Goal: Information Seeking & Learning: Learn about a topic

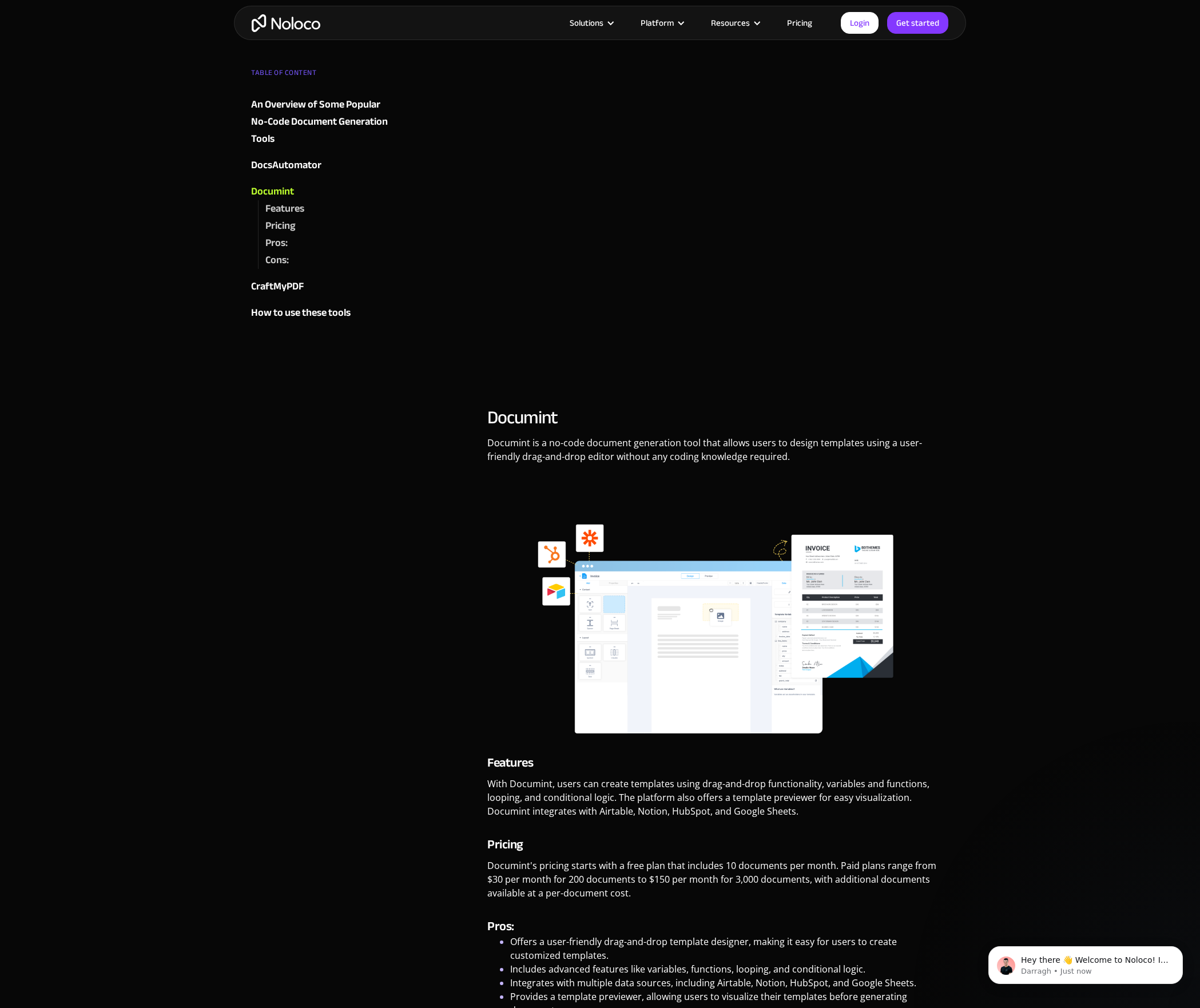
scroll to position [1819, 0]
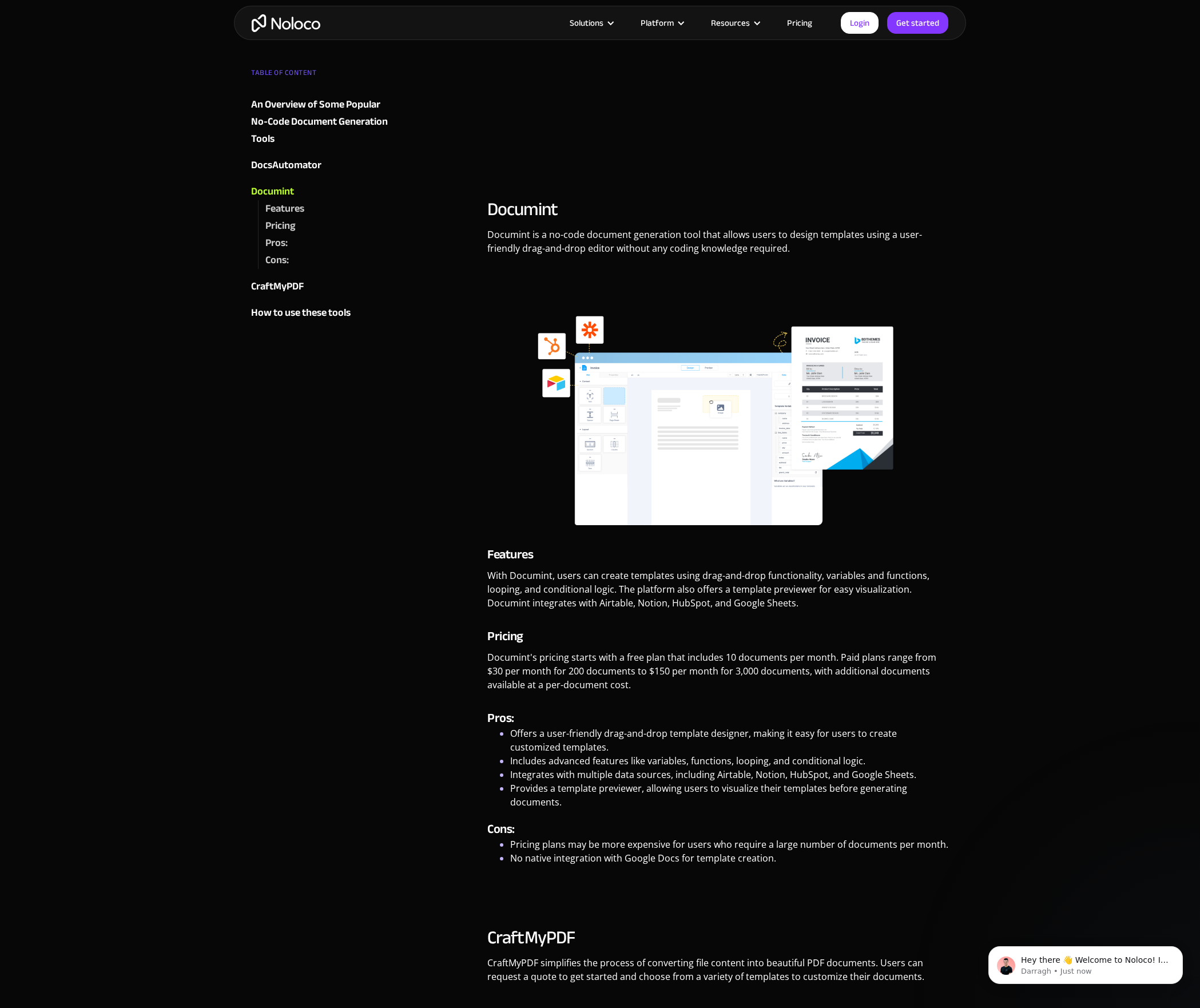
click at [541, 733] on li "Offers a user-friendly drag-and-drop template designer, making it easy for user…" at bounding box center [730, 740] width 439 height 28
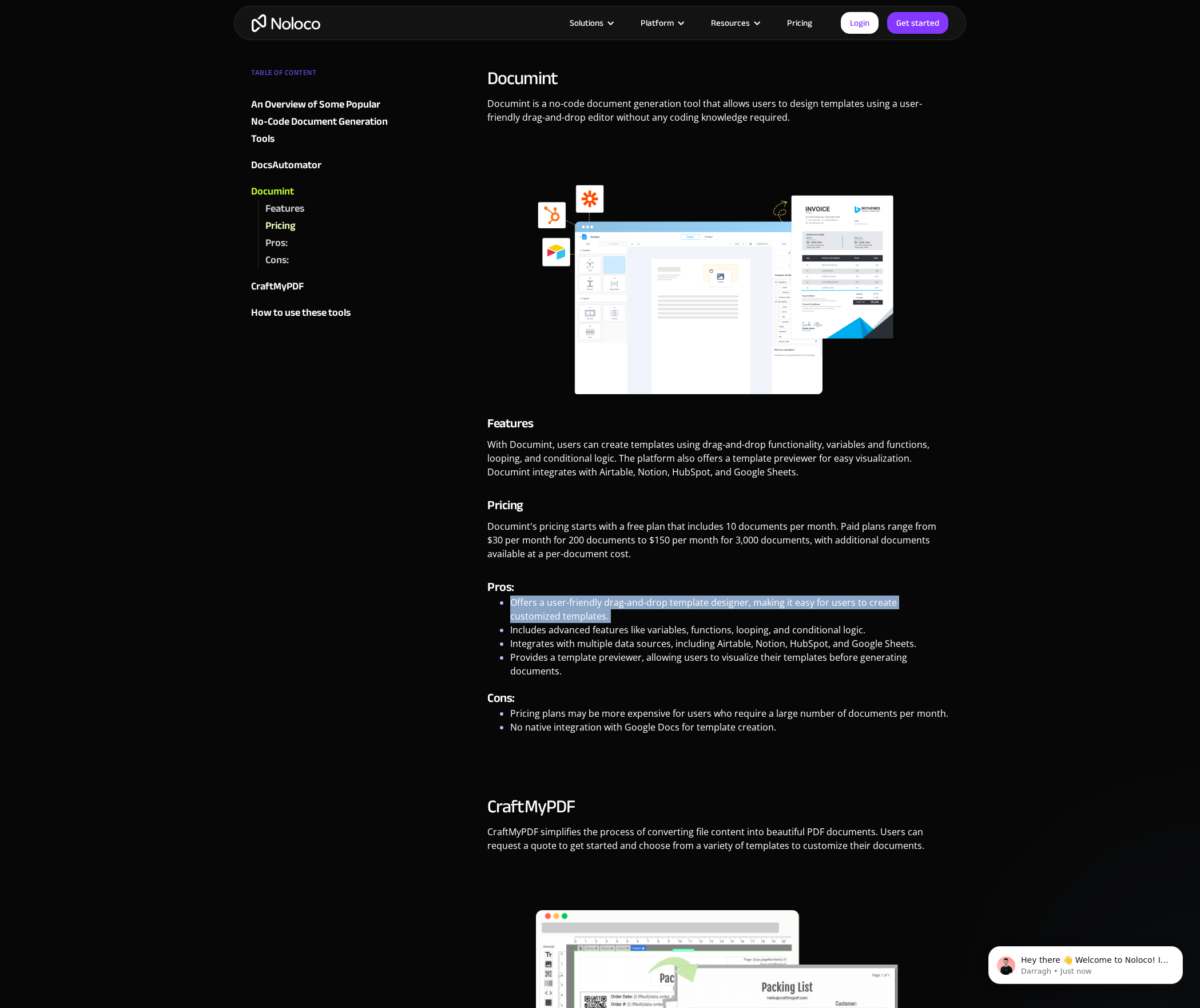
scroll to position [2028, 0]
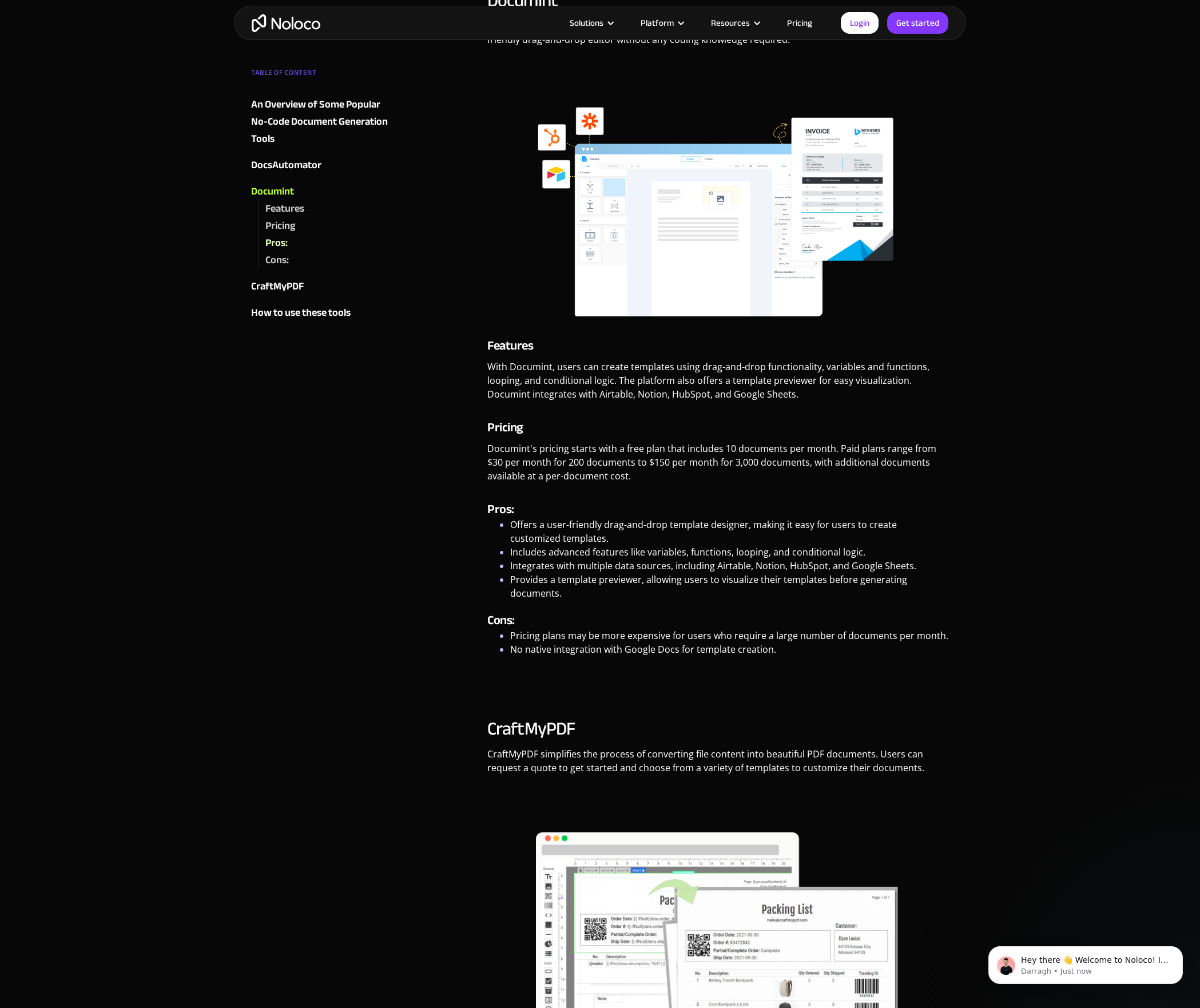
click at [543, 555] on li "Includes advanced features like variables, functions, looping, and conditional …" at bounding box center [730, 551] width 439 height 14
click at [1032, 527] on div "AI & Automation [DATE] Automatic Document Generation with No-Code Tools [PERSON…" at bounding box center [600, 147] width 1200 height 4351
click at [526, 568] on li "Integrates with multiple data sources, including Airtable, Notion, HubSpot, and…" at bounding box center [730, 565] width 439 height 14
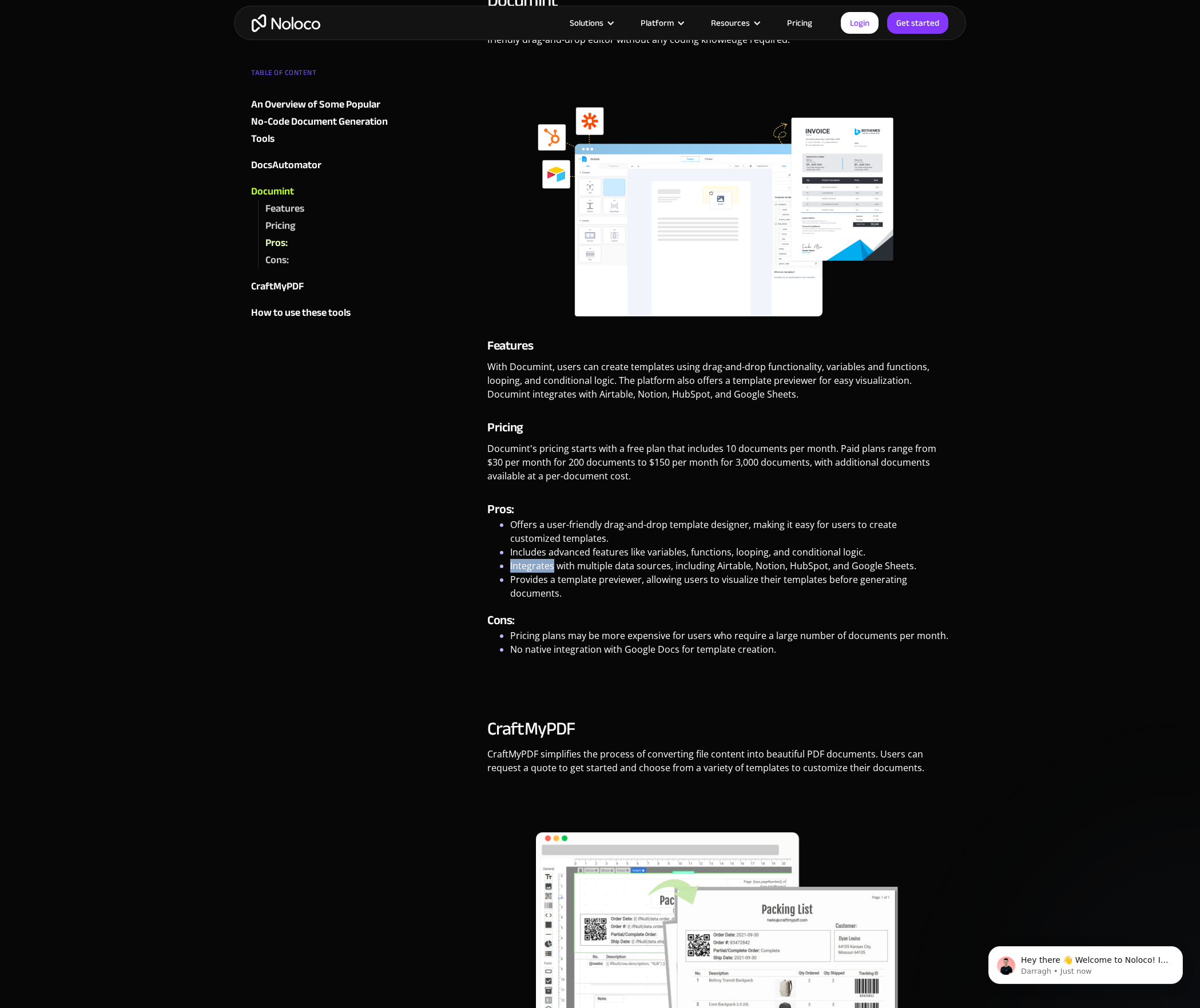
click at [526, 568] on li "Integrates with multiple data sources, including Airtable, Notion, HubSpot, and…" at bounding box center [730, 565] width 439 height 14
click at [1016, 544] on div "AI & Automation [DATE] Automatic Document Generation with No-Code Tools [PERSON…" at bounding box center [600, 147] width 1200 height 4351
click at [537, 575] on li "Provides a template previewer, allowing users to visualize their templates befo…" at bounding box center [730, 586] width 439 height 28
click at [537, 580] on li "Provides a template previewer, allowing users to visualize their templates befo…" at bounding box center [730, 586] width 439 height 28
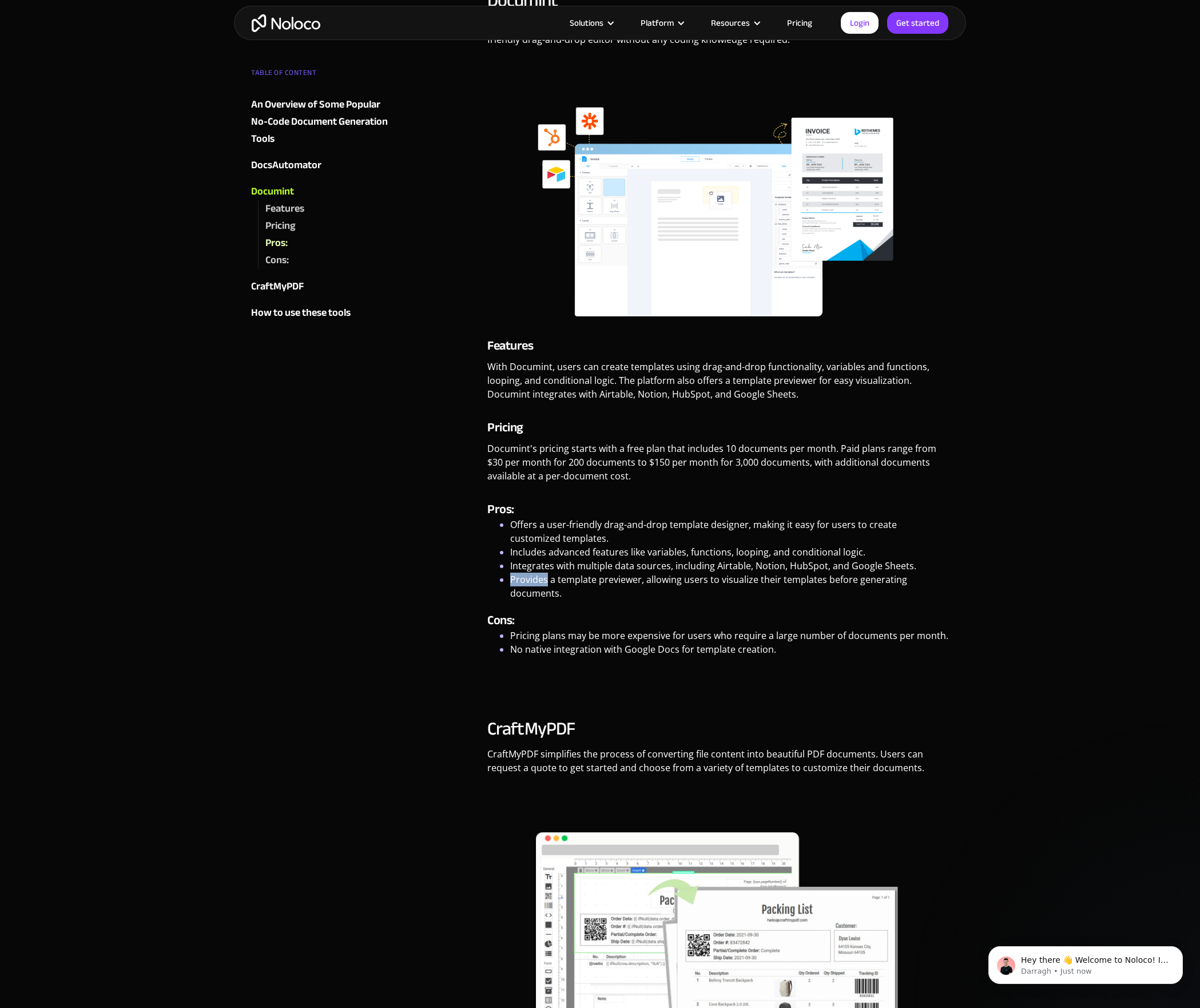
click at [537, 580] on li "Provides a template previewer, allowing users to visualize their templates befo…" at bounding box center [730, 586] width 439 height 28
click at [693, 603] on div "Documint Documint is a no-code document generation tool that allows users to de…" at bounding box center [718, 340] width 462 height 701
click at [518, 651] on li "No native integration with Google Docs for template creation." at bounding box center [730, 649] width 439 height 14
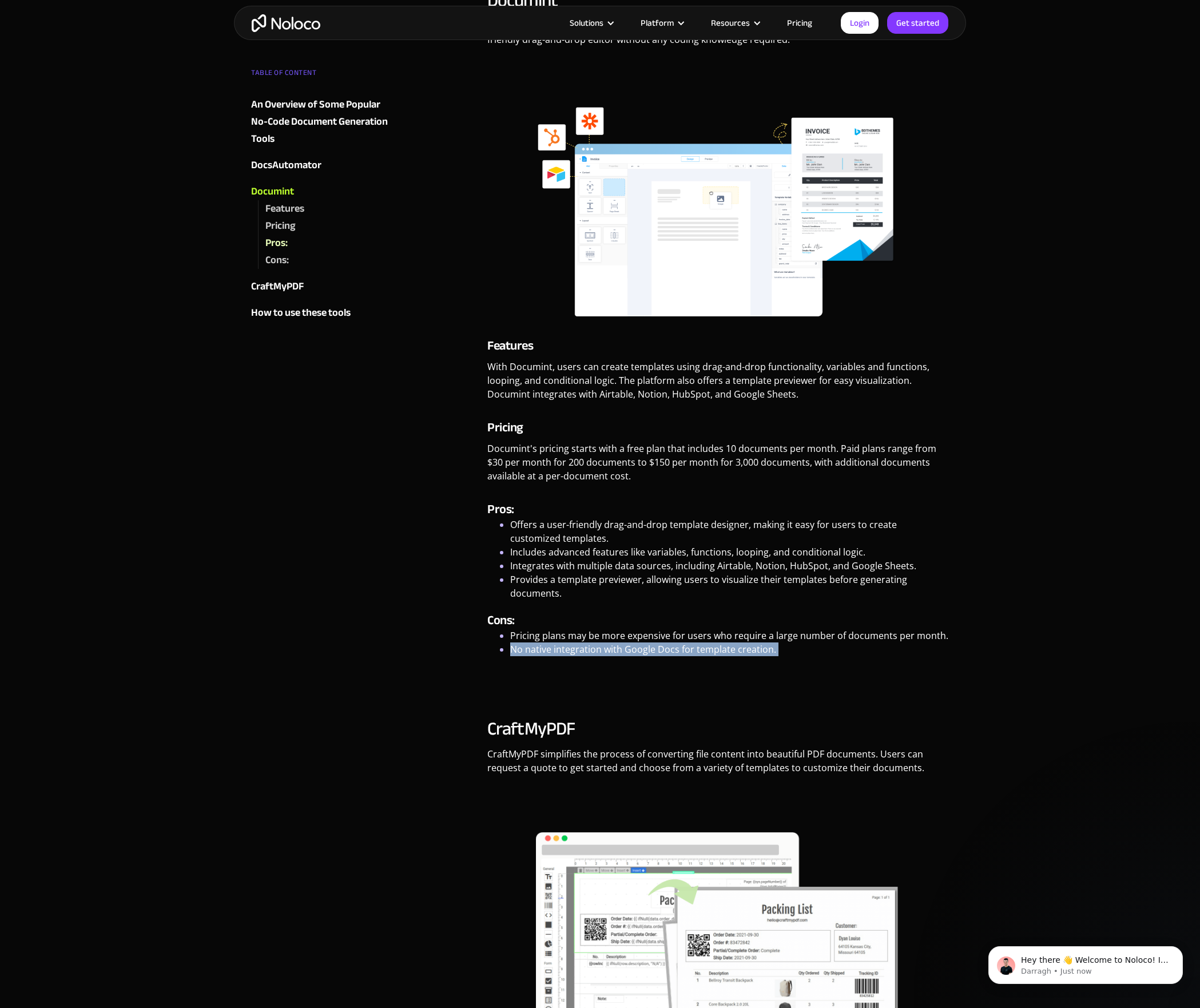
click at [518, 651] on li "No native integration with Google Docs for template creation." at bounding box center [730, 649] width 439 height 14
click at [548, 665] on div "Cons: Pricing plans may be more expensive for users who require a large number …" at bounding box center [718, 651] width 462 height 78
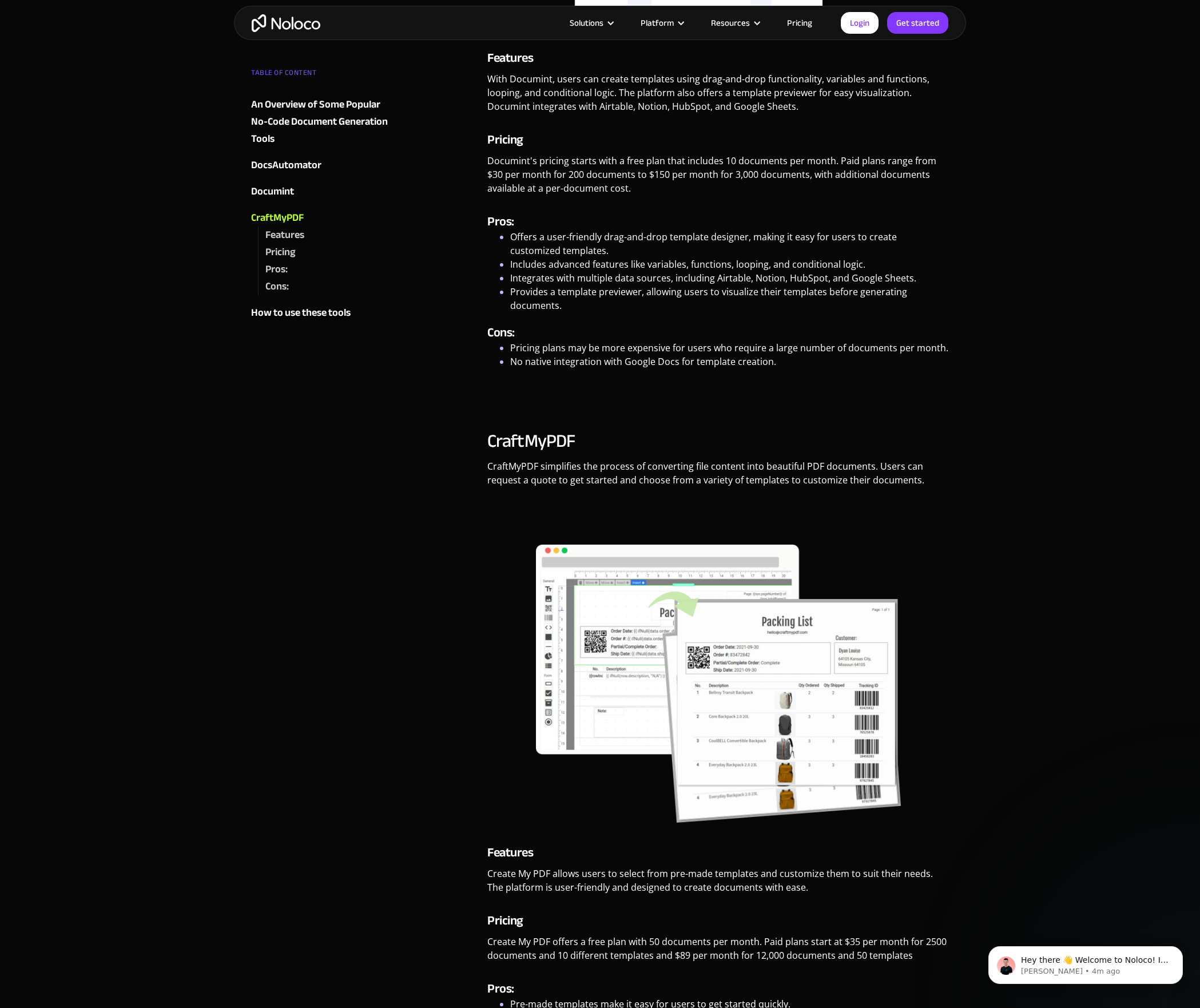
scroll to position [2367, 0]
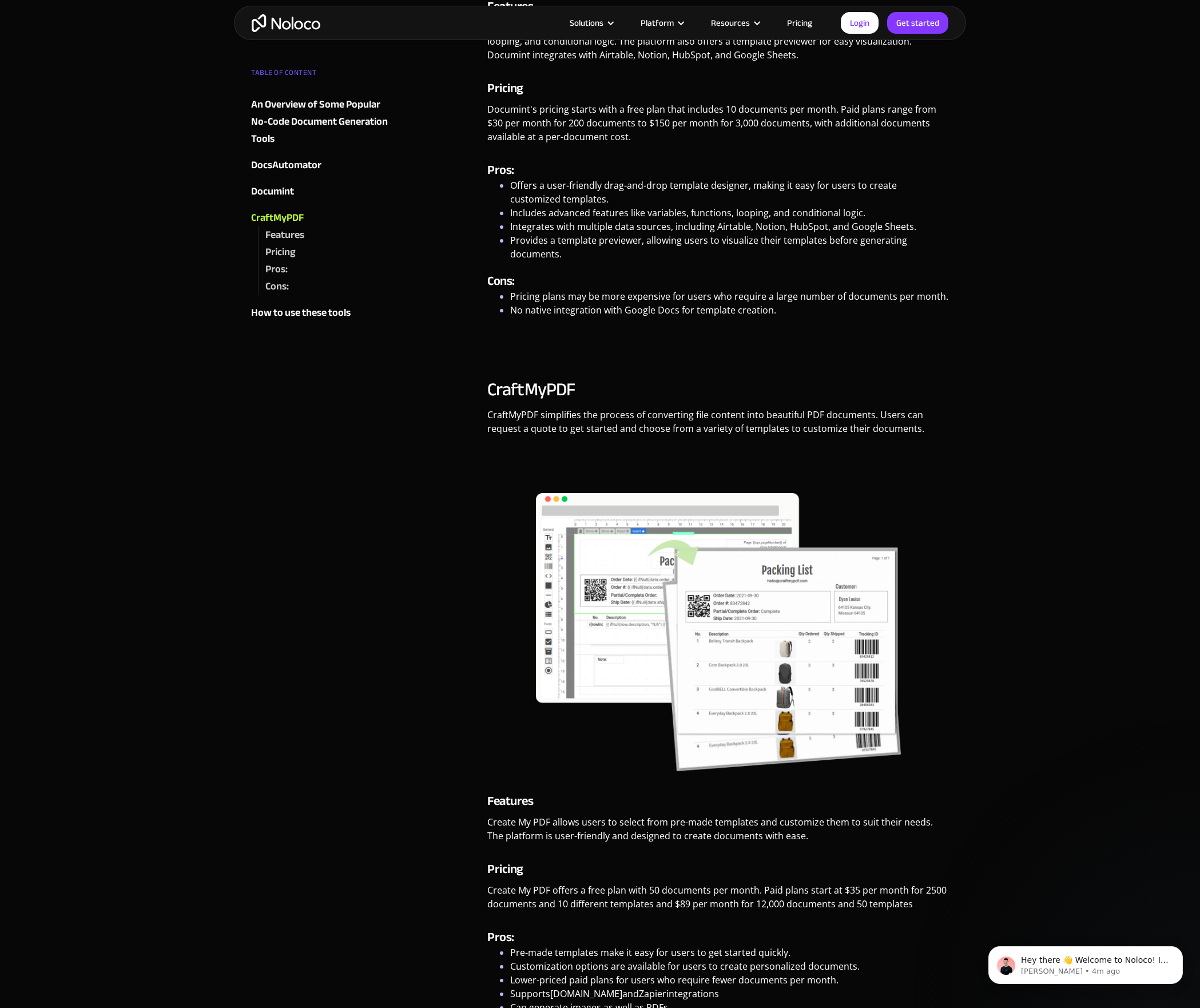
click at [599, 418] on p "CraftMyPDF simplifies the process of converting file content into beautiful PDF…" at bounding box center [718, 425] width 462 height 36
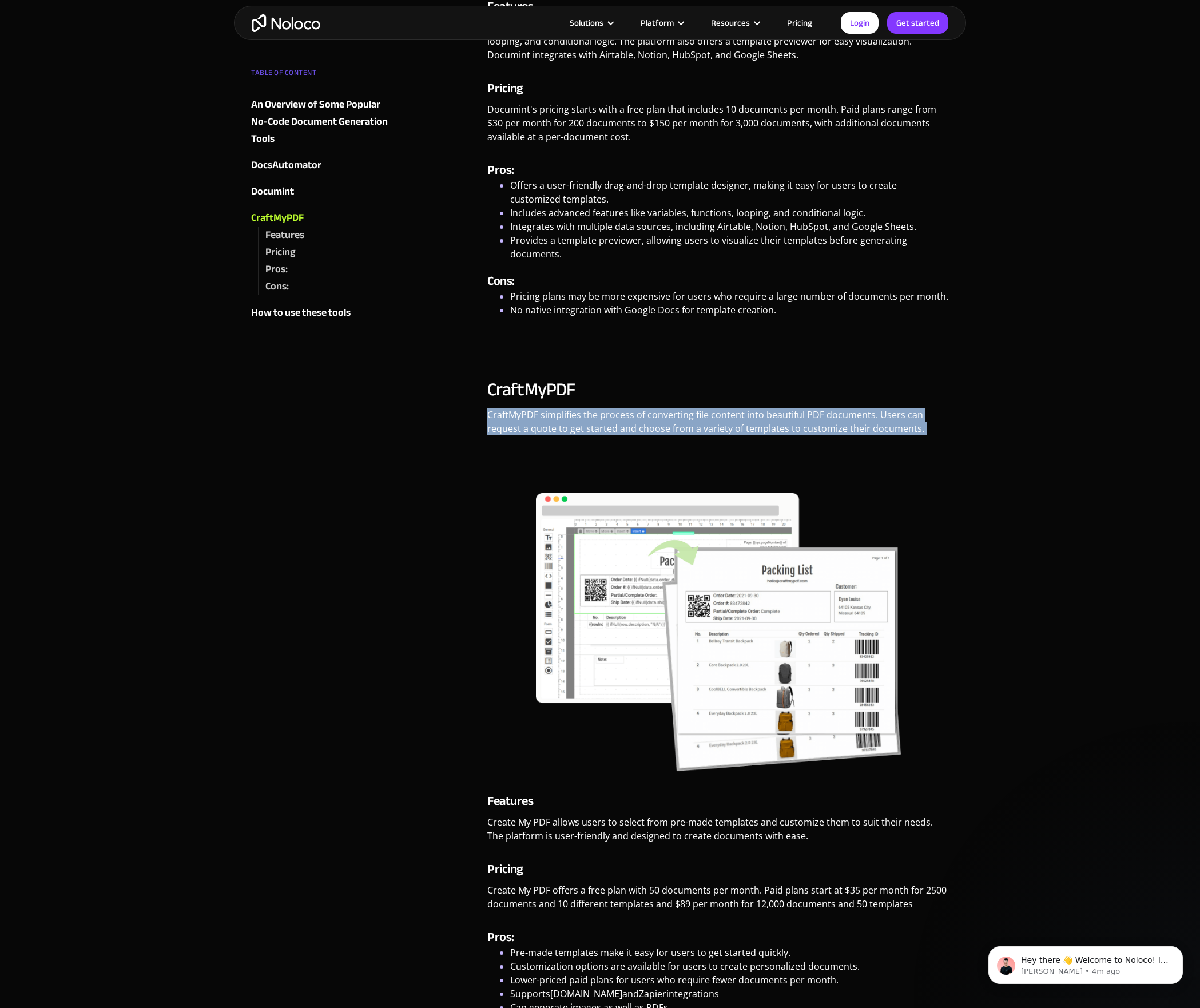
click at [599, 418] on p "CraftMyPDF simplifies the process of converting file content into beautiful PDF…" at bounding box center [718, 425] width 462 height 36
click at [593, 426] on p "CraftMyPDF simplifies the process of converting file content into beautiful PDF…" at bounding box center [718, 425] width 462 height 36
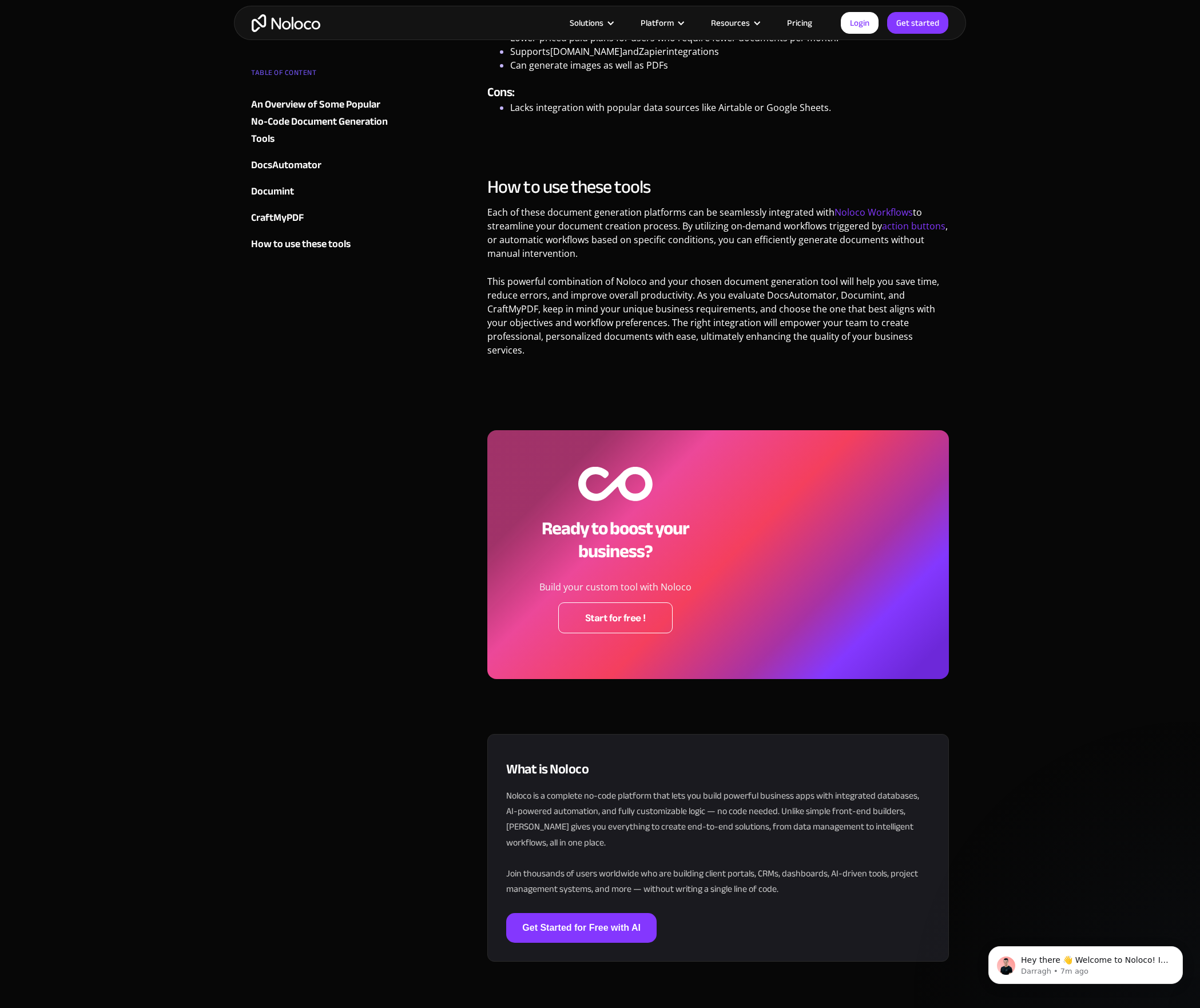
scroll to position [3752, 0]
